Goal: Navigation & Orientation: Find specific page/section

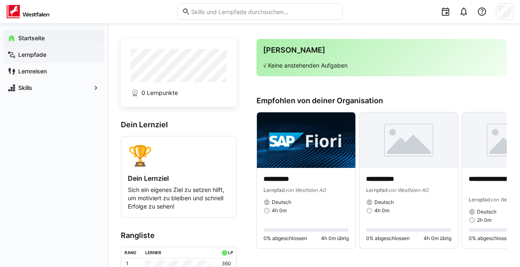
click at [0, 0] on app-navigation-label "Lernpfade" at bounding box center [0, 0] width 0 height 0
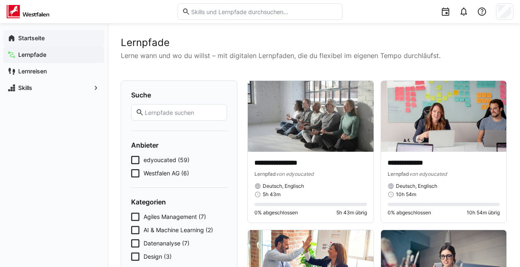
click at [34, 41] on span "Startseite" at bounding box center [58, 38] width 83 height 8
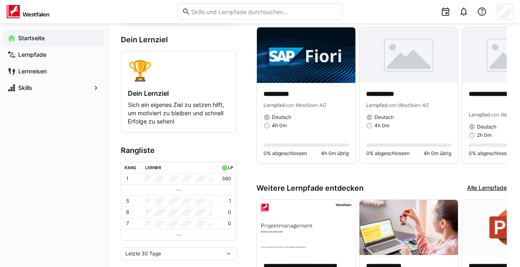
scroll to position [83, 0]
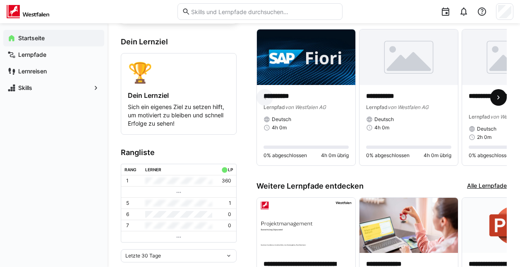
click at [498, 97] on eds-icon at bounding box center [499, 97] width 8 height 8
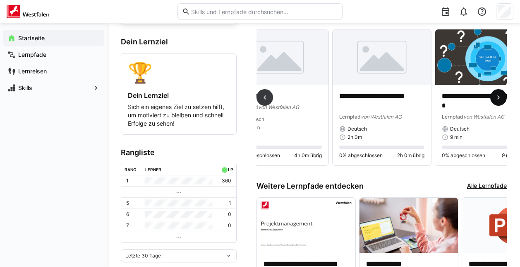
click at [498, 97] on eds-icon at bounding box center [499, 97] width 8 height 8
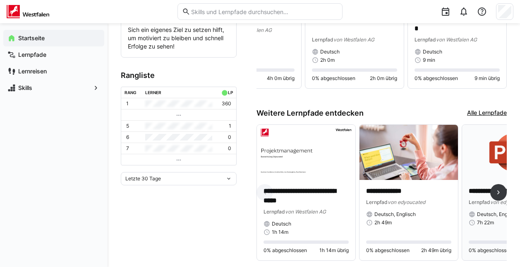
scroll to position [178, 0]
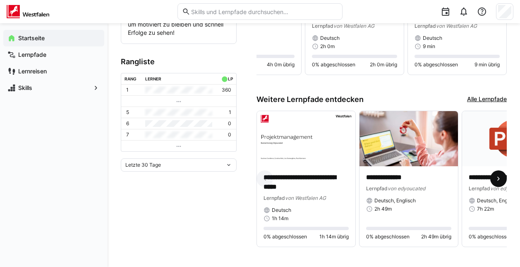
click at [499, 174] on eds-icon at bounding box center [499, 178] width 8 height 8
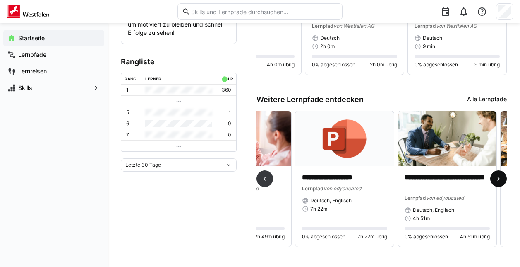
scroll to position [0, 205]
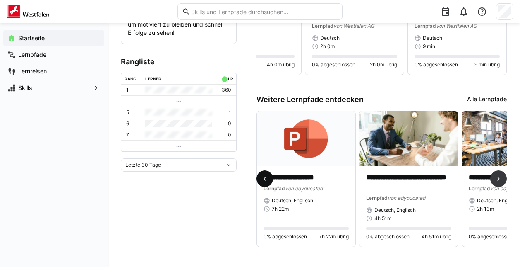
click at [268, 174] on eds-icon at bounding box center [265, 178] width 8 height 8
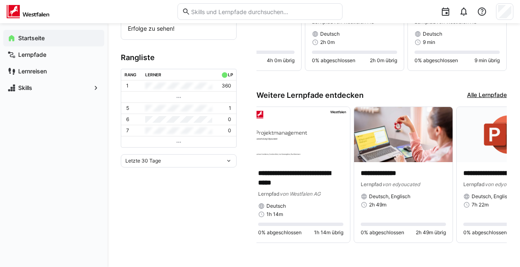
scroll to position [0, 0]
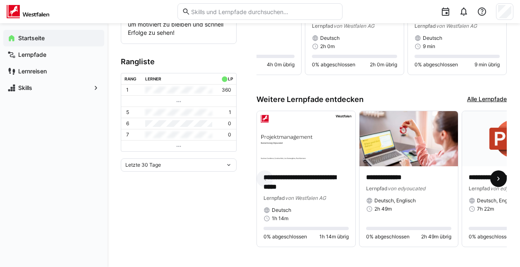
click at [500, 175] on eds-icon at bounding box center [499, 178] width 8 height 8
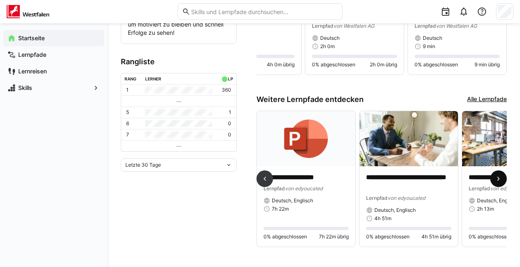
click at [500, 176] on eds-icon at bounding box center [499, 178] width 8 height 8
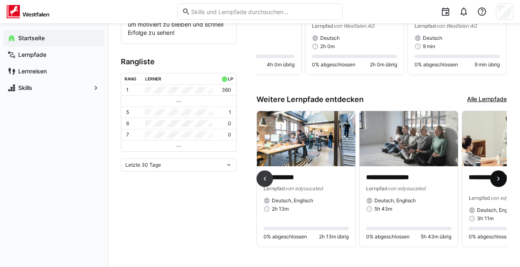
click at [500, 175] on eds-icon at bounding box center [499, 178] width 8 height 8
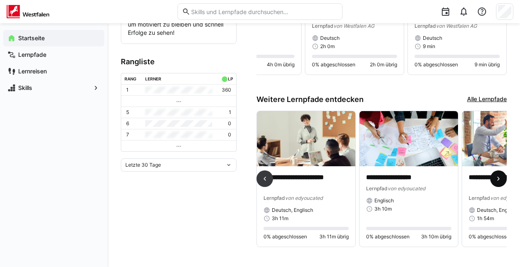
click at [500, 175] on eds-icon at bounding box center [499, 178] width 8 height 8
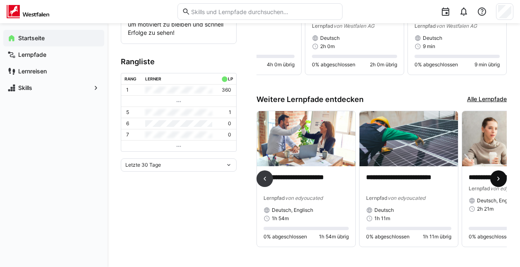
click at [500, 175] on eds-icon at bounding box center [499, 178] width 8 height 8
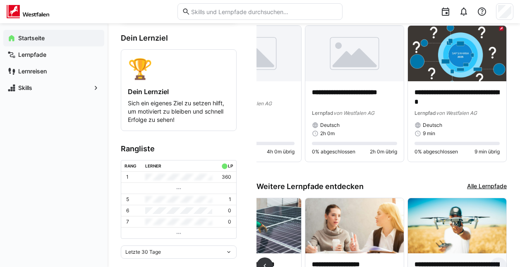
scroll to position [53, 0]
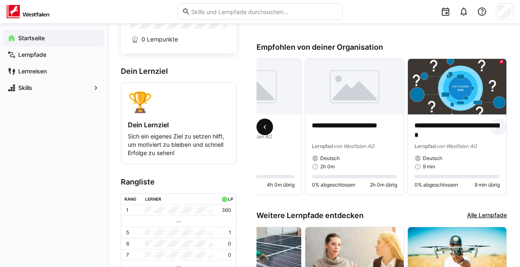
click at [257, 131] on span at bounding box center [265, 126] width 17 height 17
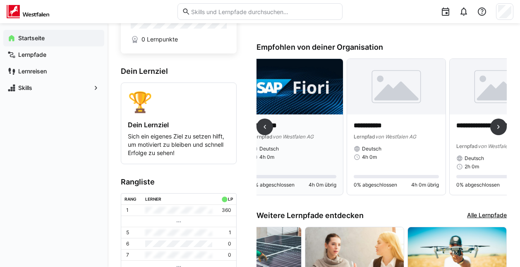
scroll to position [0, 0]
